Goal: Find specific page/section: Find specific page/section

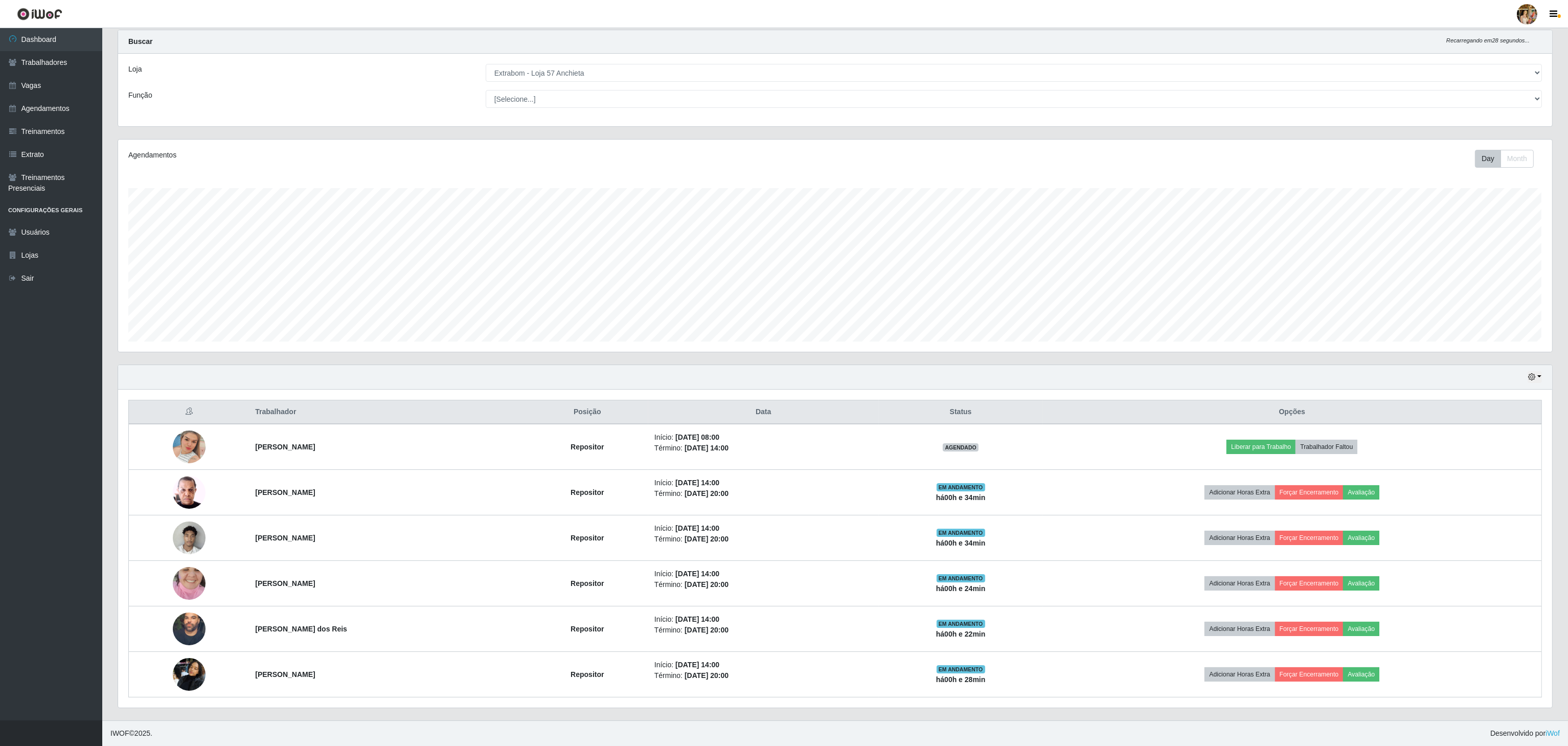
scroll to position [213, 1433]
click at [528, 68] on select "[Selecione...] Atacado Vem - [GEOGRAPHIC_DATA] 30 Laranjeiras Velha Atacado Vem…" at bounding box center [1014, 73] width 1056 height 18
click at [486, 82] on select "[Selecione...] Atacado Vem - [GEOGRAPHIC_DATA] 30 Laranjeiras Velha Atacado Vem…" at bounding box center [1014, 73] width 1056 height 18
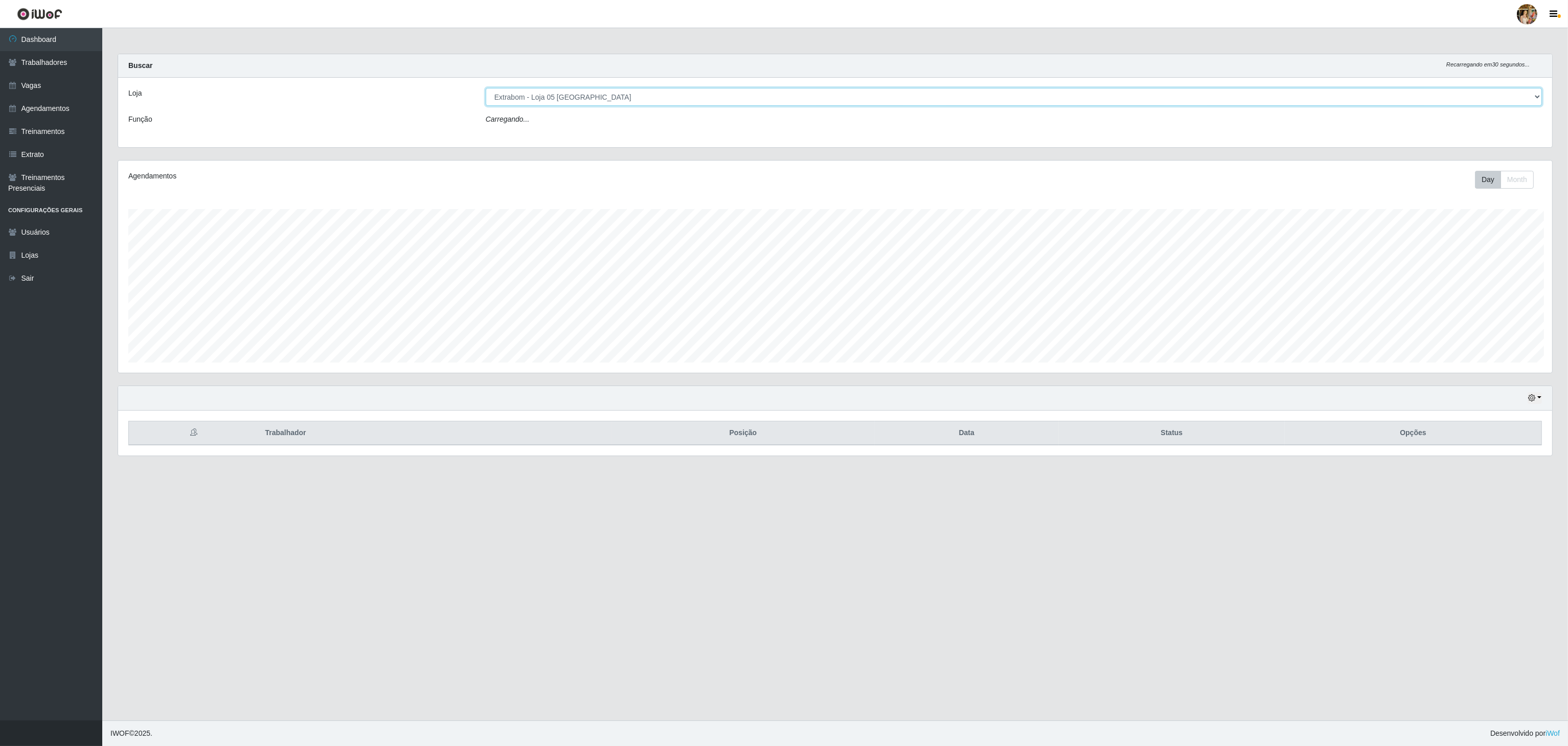
scroll to position [213, 1436]
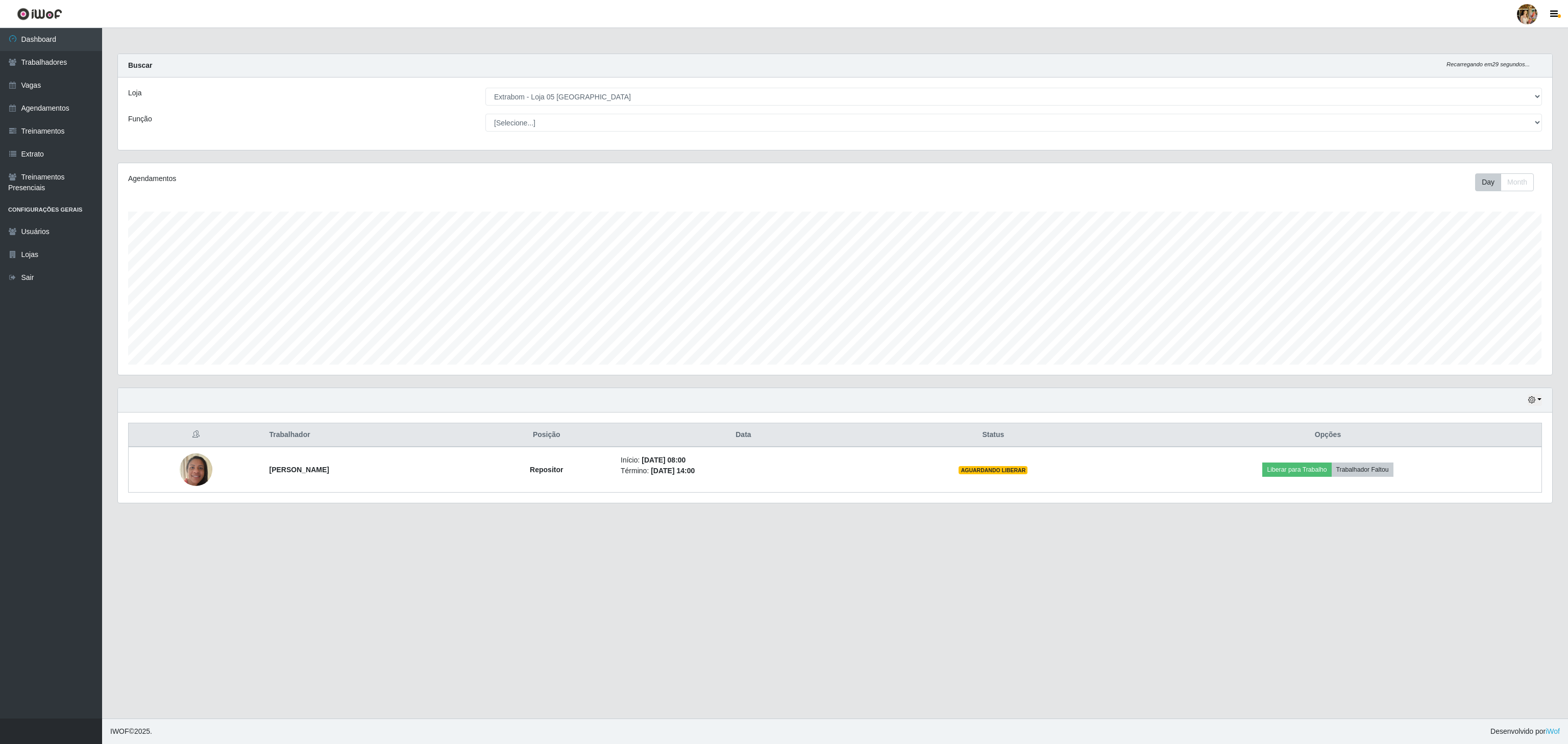
click at [642, 83] on div "Loja [Selecione...] Atacado Vem - [GEOGRAPHIC_DATA] 30 Laranjeiras Velha Atacad…" at bounding box center [835, 113] width 1434 height 72
click at [625, 96] on select "[Selecione...] Atacado Vem - [GEOGRAPHIC_DATA] 30 Laranjeiras Velha Atacado Vem…" at bounding box center [1013, 96] width 1057 height 18
click at [485, 88] on select "[Selecione...] Atacado Vem - [GEOGRAPHIC_DATA] 30 Laranjeiras Velha Atacado Vem…" at bounding box center [1013, 96] width 1057 height 18
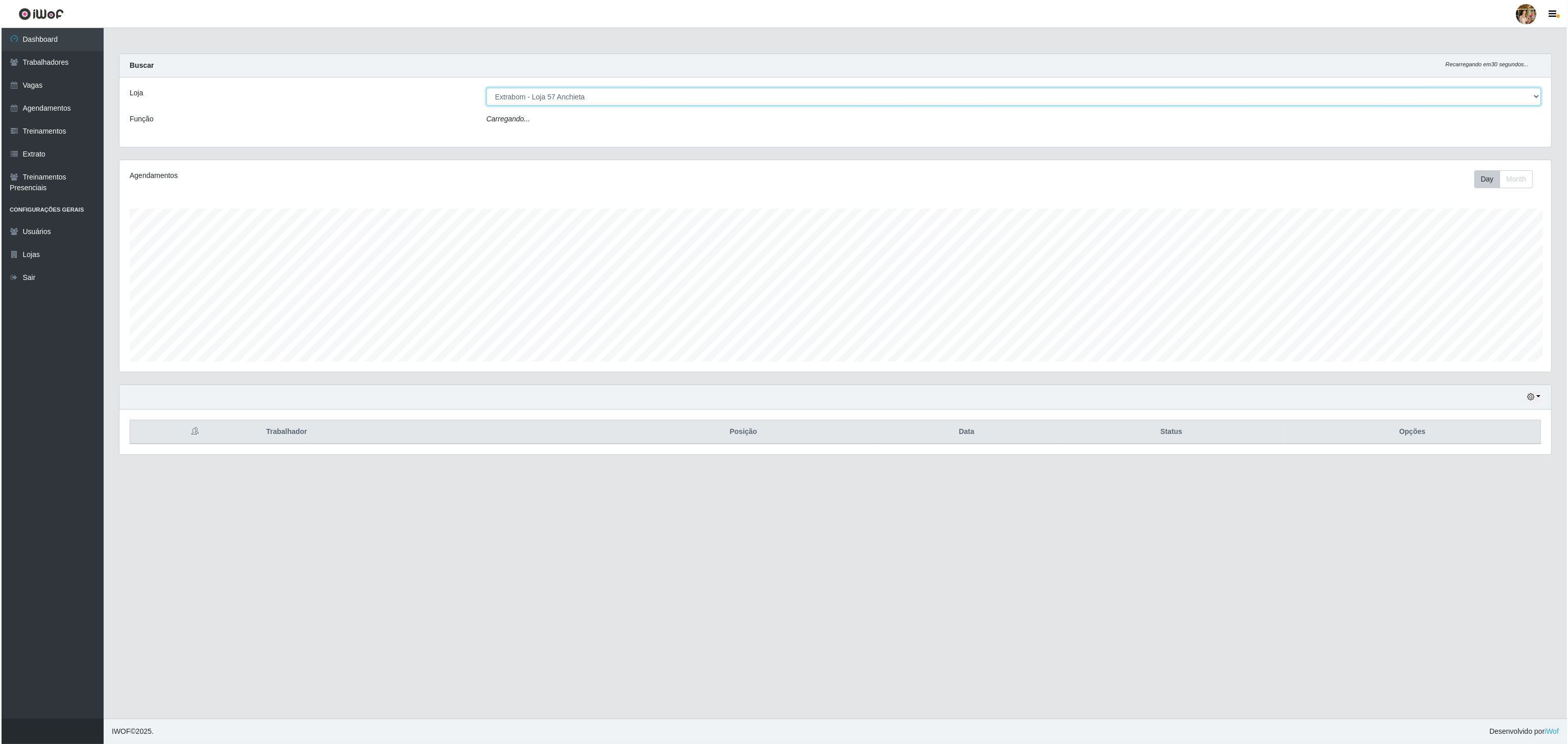
scroll to position [509906, 508985]
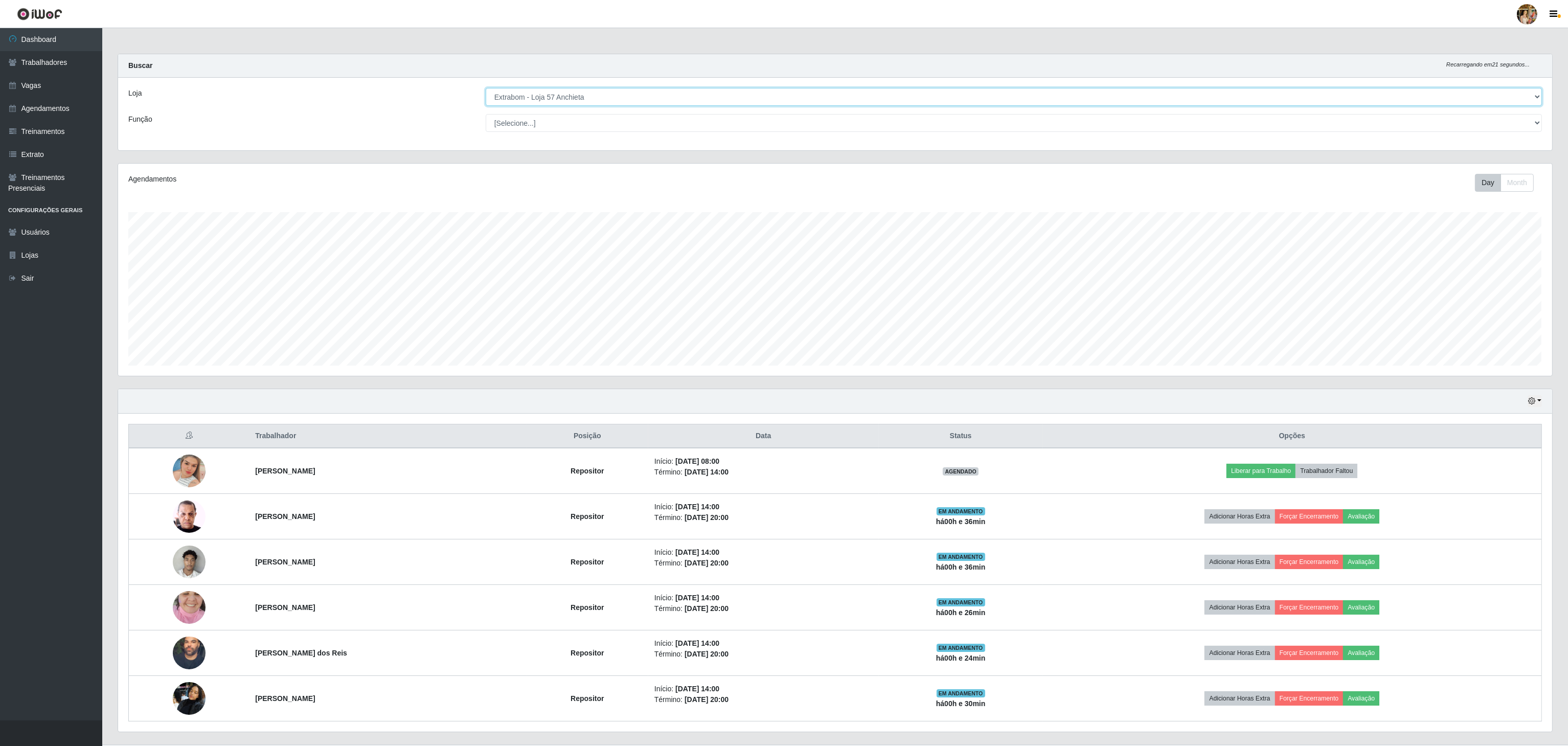
drag, startPoint x: 640, startPoint y: 94, endPoint x: 640, endPoint y: 103, distance: 9.0
click at [640, 94] on select "[Selecione...] Atacado Vem - [GEOGRAPHIC_DATA] 30 Laranjeiras Velha Atacado Vem…" at bounding box center [1014, 96] width 1056 height 18
click at [486, 88] on select "[Selecione...] Atacado Vem - [GEOGRAPHIC_DATA] 30 Laranjeiras Velha Atacado Vem…" at bounding box center [1014, 96] width 1056 height 18
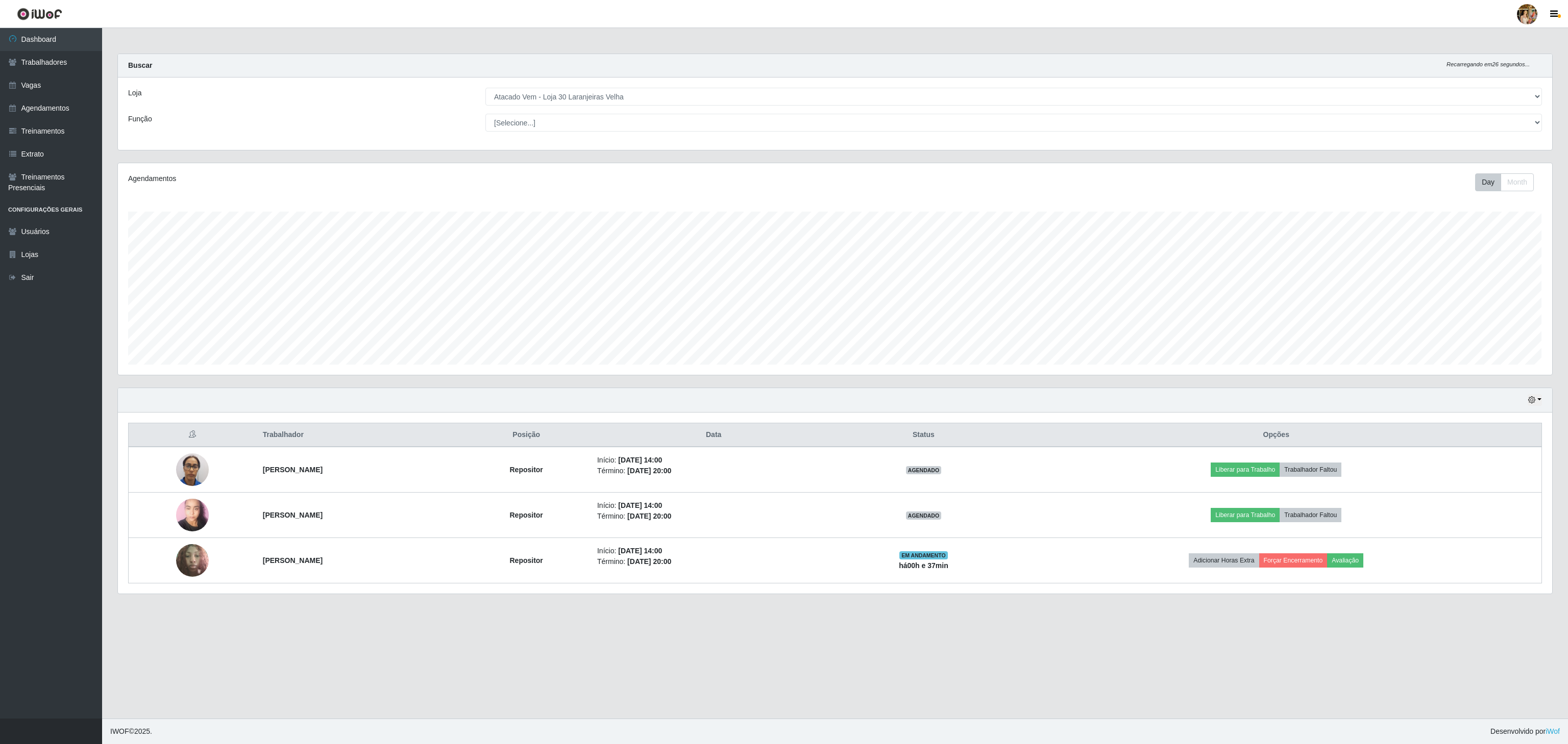
click at [1269, 659] on main "Carregando... Buscar Recarregando em 26 segundos... Loja [Selecione...] Atacado…" at bounding box center [835, 373] width 1466 height 690
drag, startPoint x: 637, startPoint y: 88, endPoint x: 634, endPoint y: 105, distance: 17.3
click at [637, 88] on div "Loja [Selecione...] Atacado Vem - [GEOGRAPHIC_DATA] 30 Laranjeiras Velha Atacad…" at bounding box center [835, 113] width 1434 height 72
click at [629, 103] on select "[Selecione...] Atacado Vem - [GEOGRAPHIC_DATA] 30 Laranjeiras Velha Atacado Vem…" at bounding box center [1013, 96] width 1057 height 18
click at [485, 88] on select "[Selecione...] Atacado Vem - [GEOGRAPHIC_DATA] 30 Laranjeiras Velha Atacado Vem…" at bounding box center [1013, 96] width 1057 height 18
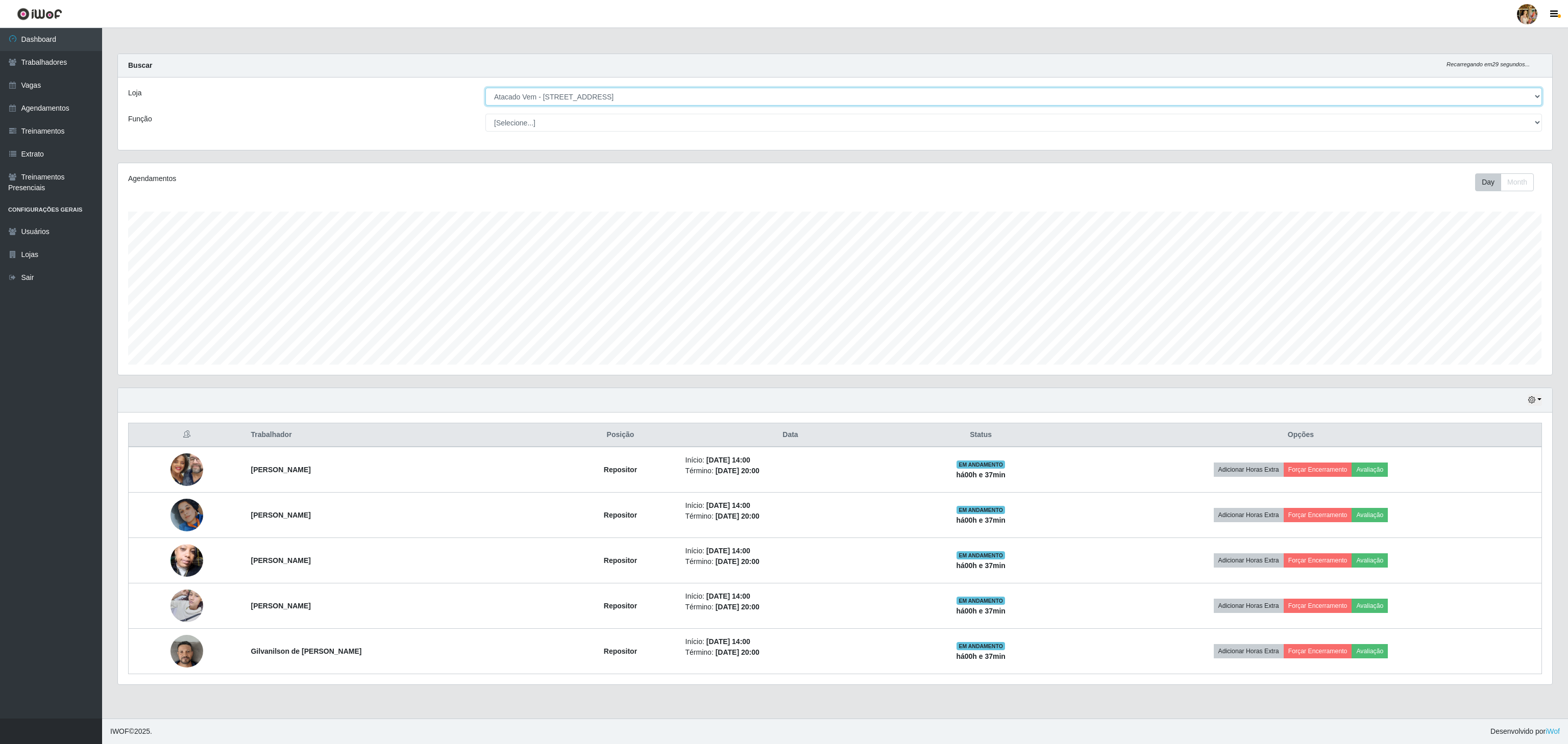
click at [621, 96] on select "[Selecione...] Atacado Vem - [GEOGRAPHIC_DATA] 30 Laranjeiras Velha Atacado Vem…" at bounding box center [1013, 96] width 1057 height 18
click at [591, 92] on select "[Selecione...] Atacado Vem - [GEOGRAPHIC_DATA] 30 Laranjeiras Velha Atacado Vem…" at bounding box center [1013, 96] width 1057 height 18
click at [485, 88] on select "[Selecione...] Atacado Vem - [GEOGRAPHIC_DATA] 30 Laranjeiras Velha Atacado Vem…" at bounding box center [1013, 96] width 1057 height 18
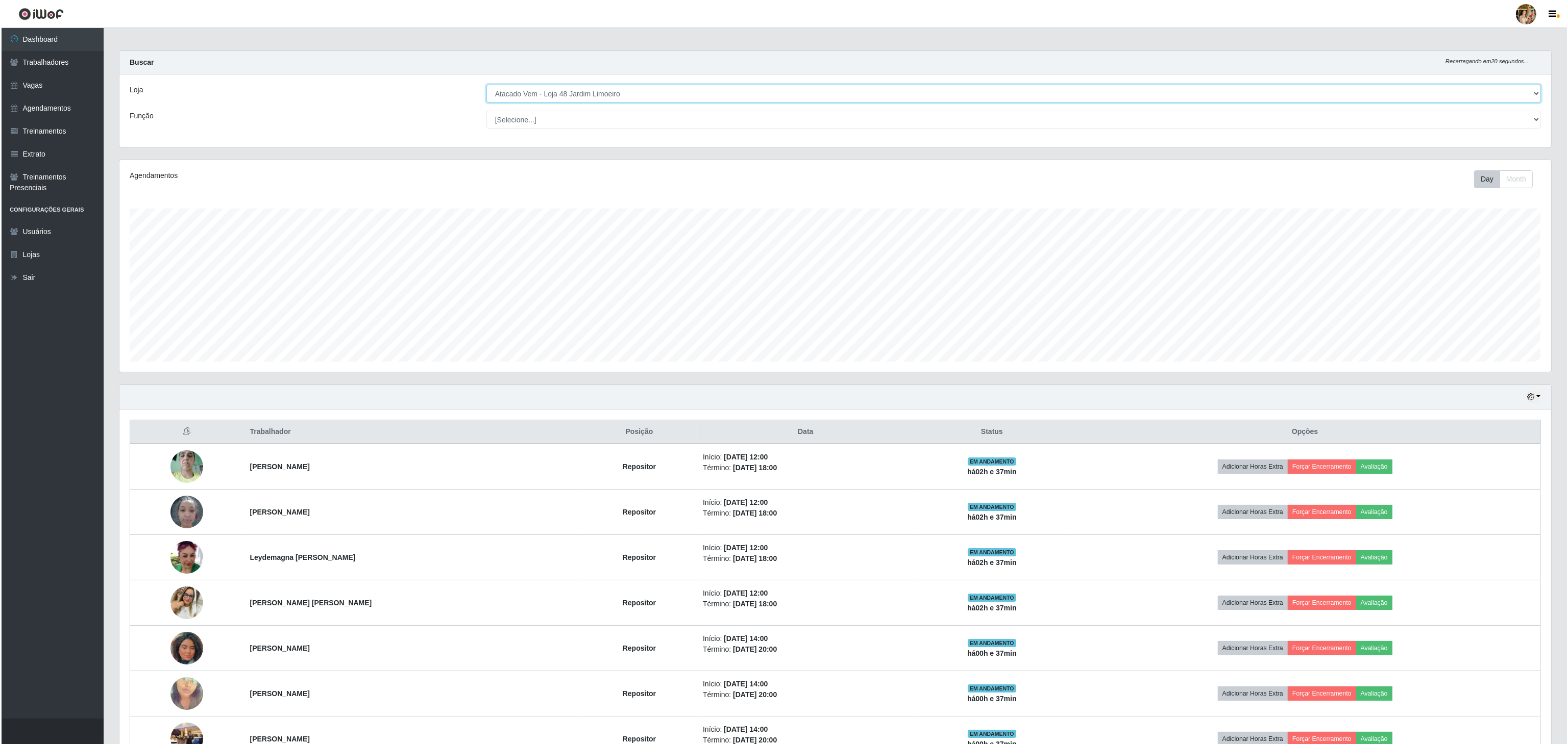
scroll to position [0, 0]
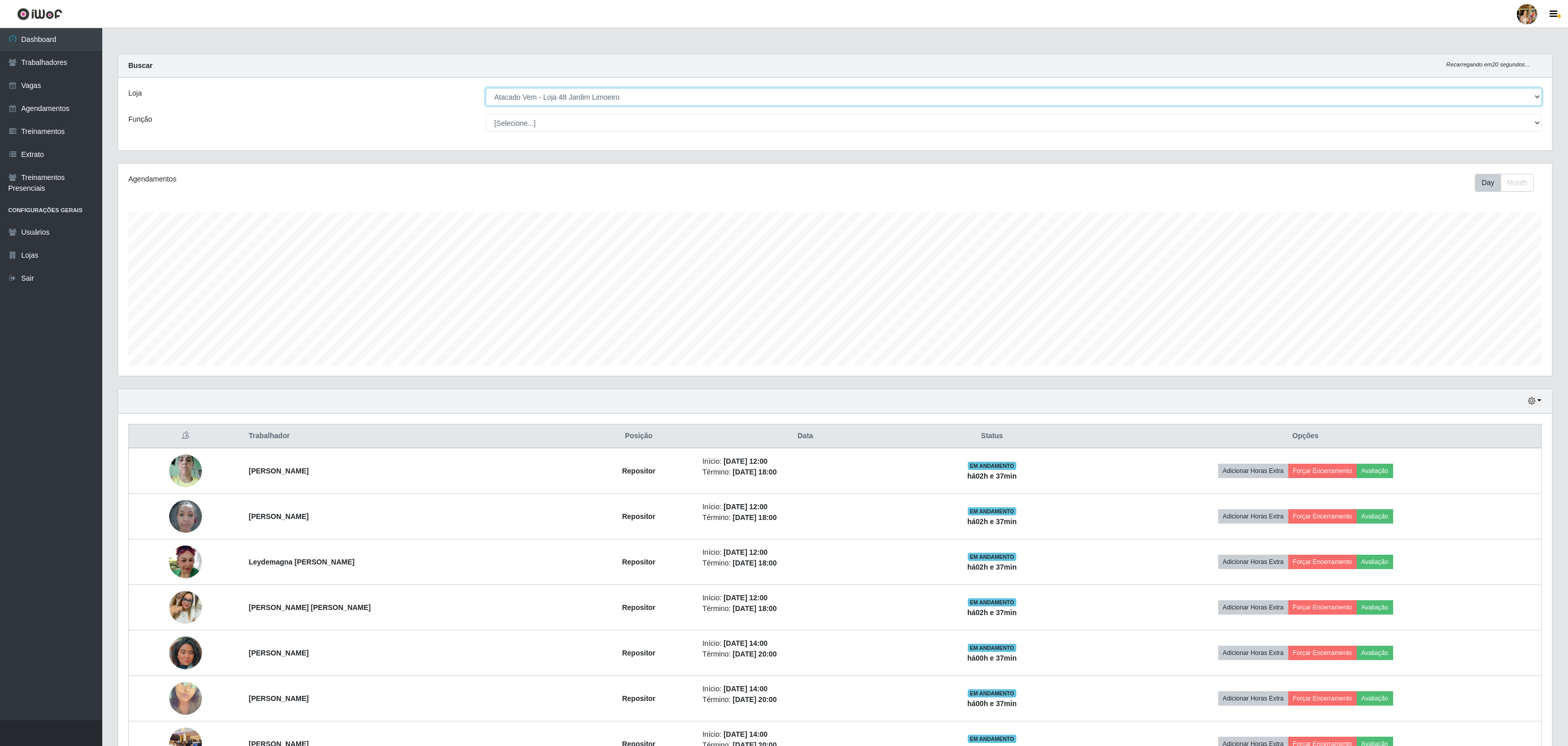
click at [659, 91] on select "[Selecione...] Atacado Vem - [GEOGRAPHIC_DATA] 30 Laranjeiras Velha Atacado Vem…" at bounding box center [1014, 96] width 1056 height 18
click at [619, 96] on select "[Selecione...] Atacado Vem - [GEOGRAPHIC_DATA] 30 Laranjeiras Velha Atacado Vem…" at bounding box center [1014, 96] width 1056 height 18
click at [486, 88] on select "[Selecione...] Atacado Vem - [GEOGRAPHIC_DATA] 30 Laranjeiras Velha Atacado Vem…" at bounding box center [1014, 96] width 1056 height 18
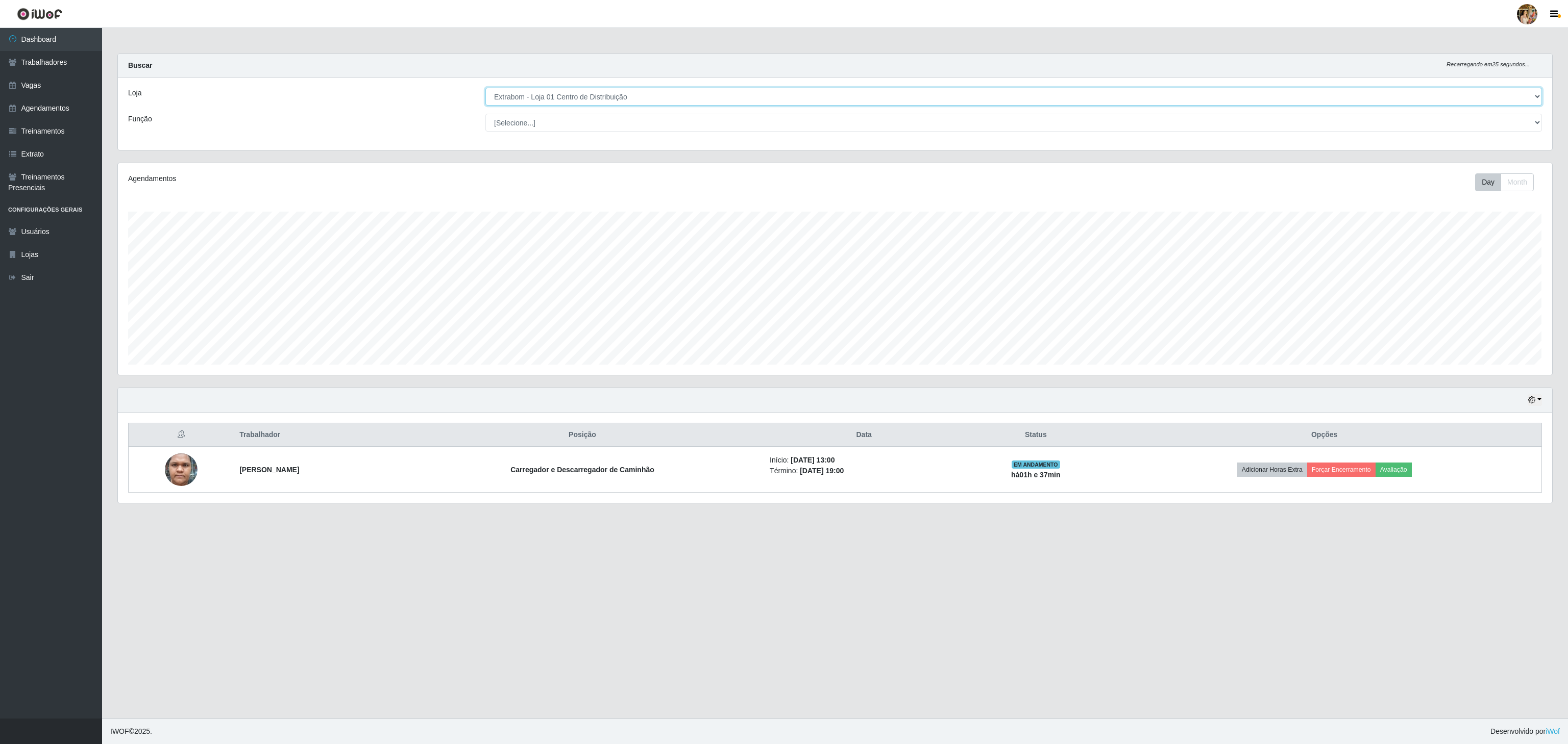
click at [596, 94] on select "[Selecione...] Atacado Vem - [GEOGRAPHIC_DATA] 30 Laranjeiras Velha Atacado Vem…" at bounding box center [1013, 96] width 1057 height 18
click at [485, 88] on select "[Selecione...] Atacado Vem - [GEOGRAPHIC_DATA] 30 Laranjeiras Velha Atacado Vem…" at bounding box center [1013, 96] width 1057 height 18
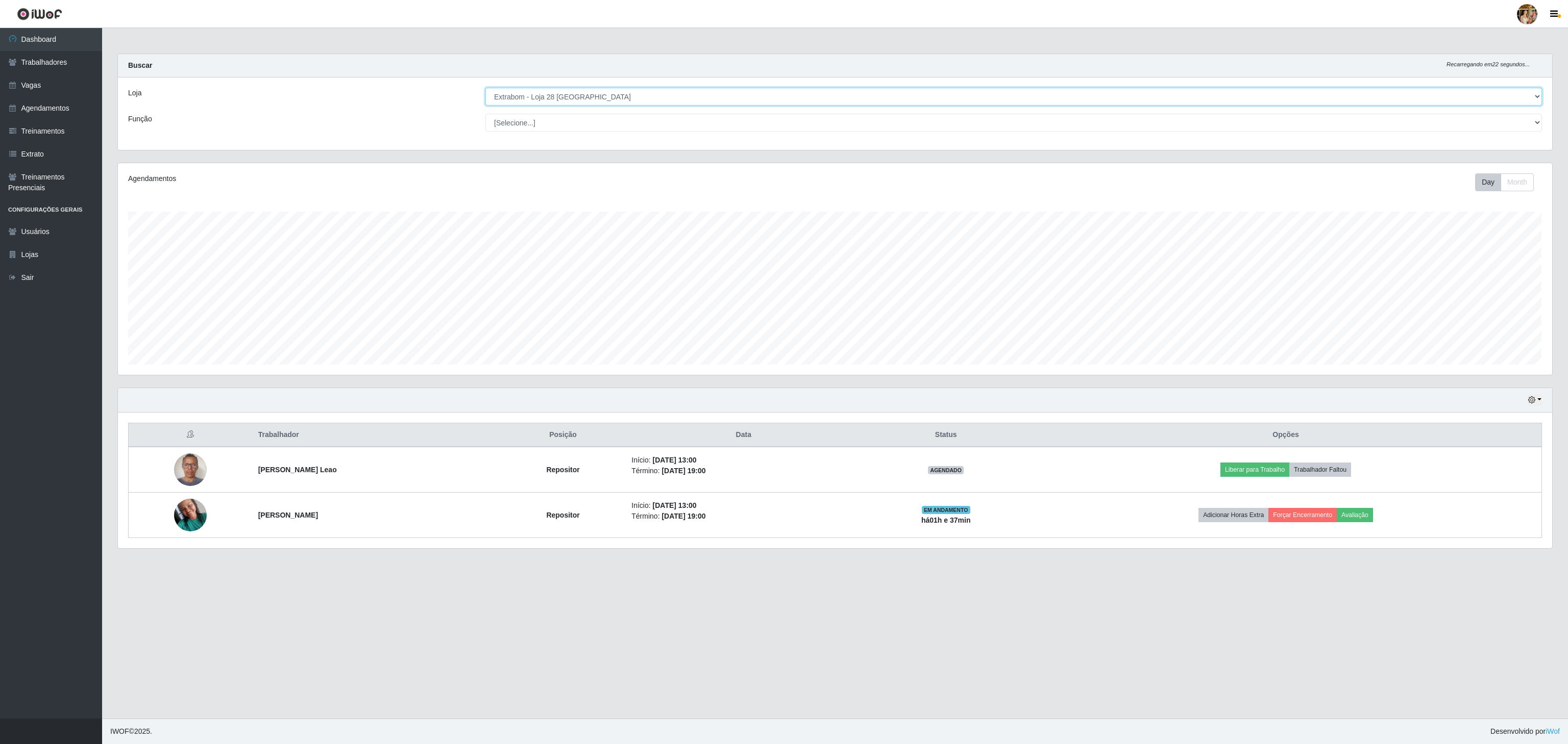
click at [583, 91] on select "[Selecione...] Atacado Vem - [GEOGRAPHIC_DATA] 30 Laranjeiras Velha Atacado Vem…" at bounding box center [1013, 96] width 1057 height 18
select select "470"
click at [485, 88] on select "[Selecione...] Atacado Vem - [GEOGRAPHIC_DATA] 30 Laranjeiras Velha Atacado Vem…" at bounding box center [1013, 96] width 1057 height 18
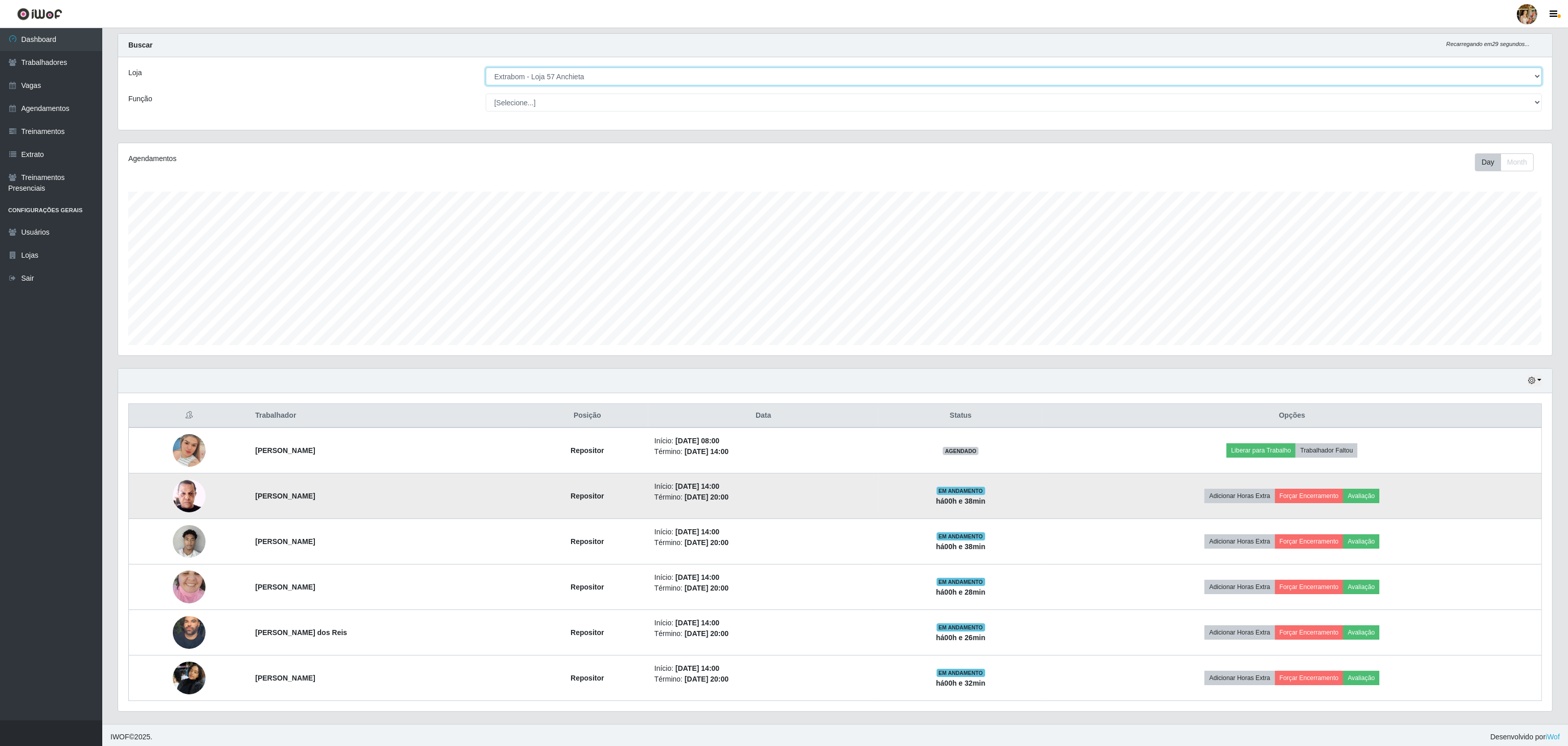
scroll to position [29, 0]
